Goal: Find specific page/section: Find specific page/section

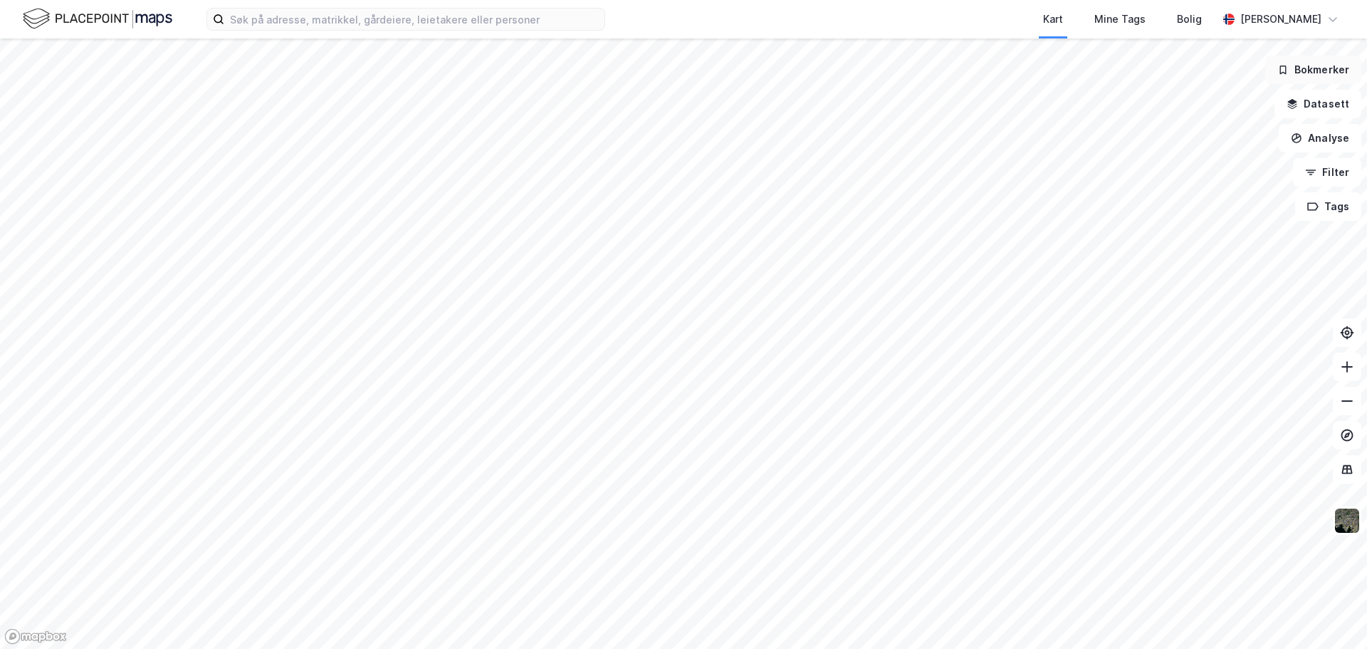
click at [1315, 69] on button "Bokmerker" at bounding box center [1313, 70] width 96 height 28
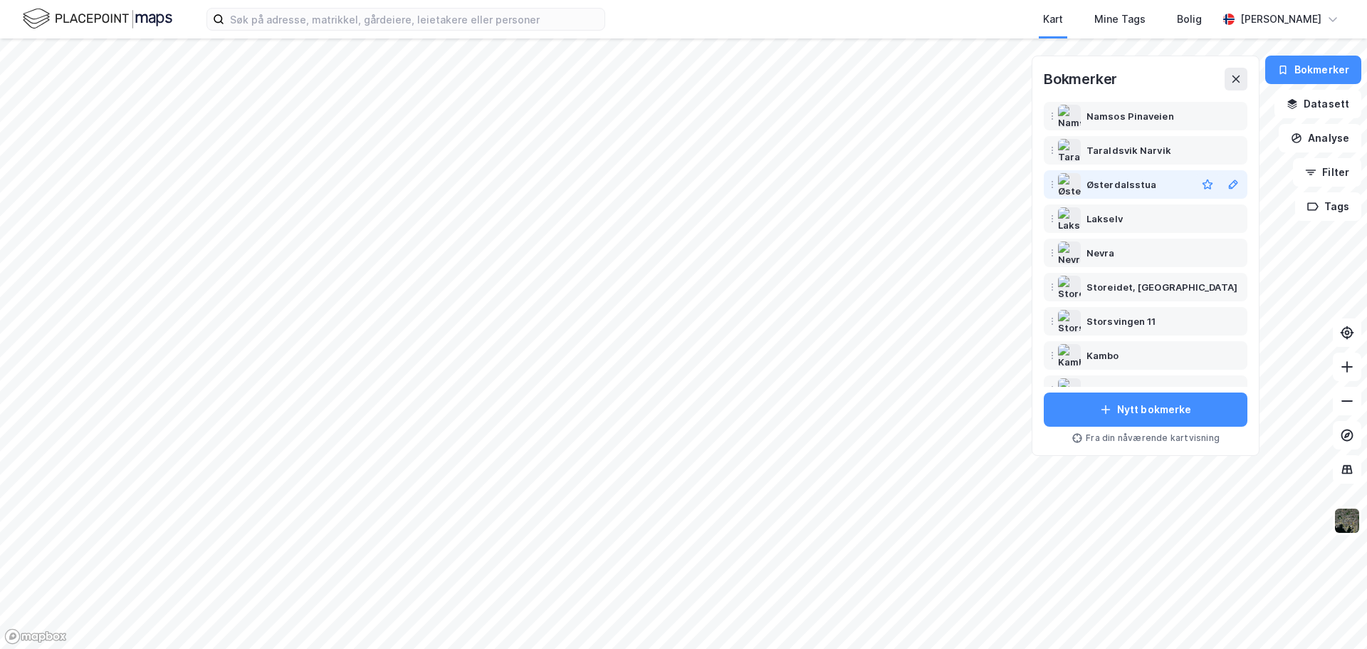
click at [1127, 184] on div "Østerdalsstua" at bounding box center [1122, 184] width 70 height 17
